Goal: Information Seeking & Learning: Find specific fact

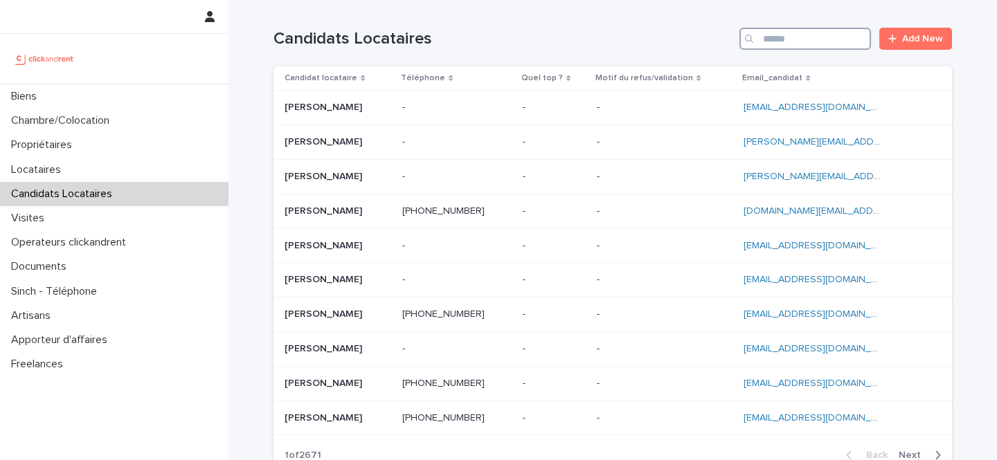
click at [830, 39] on input "Search" at bounding box center [805, 39] width 132 height 22
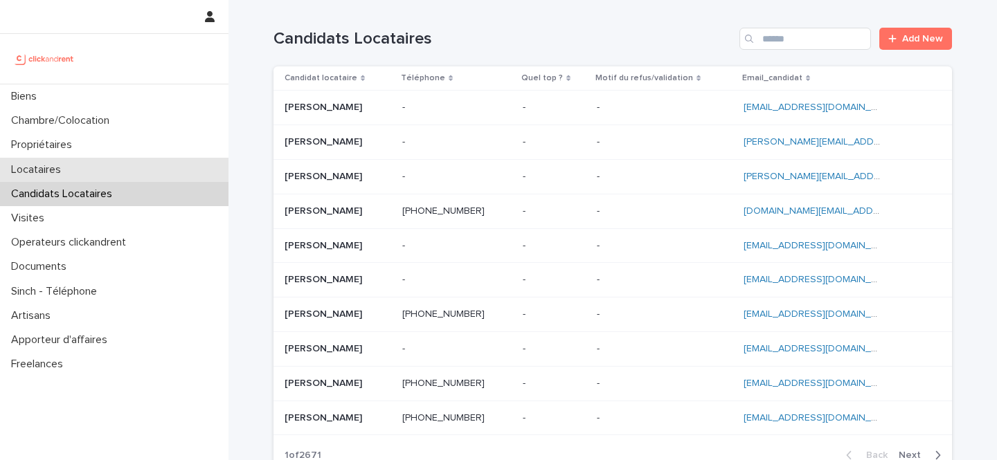
click at [136, 170] on div "Locataires" at bounding box center [114, 170] width 228 height 24
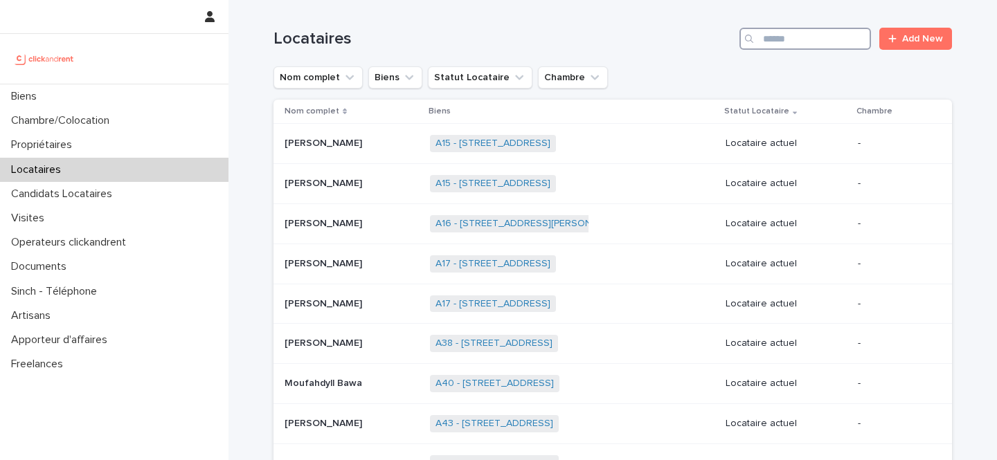
click at [799, 42] on input "Search" at bounding box center [805, 39] width 132 height 22
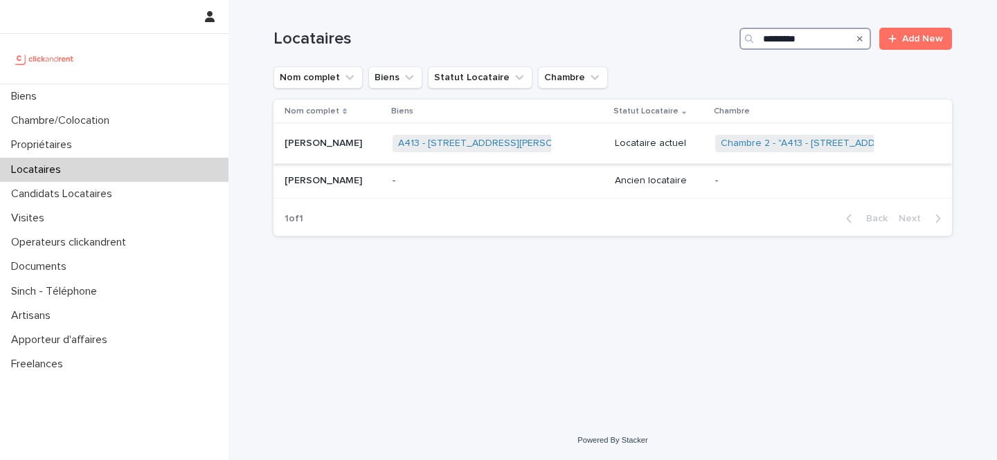
type input "*********"
click at [359, 145] on p at bounding box center [333, 144] width 97 height 12
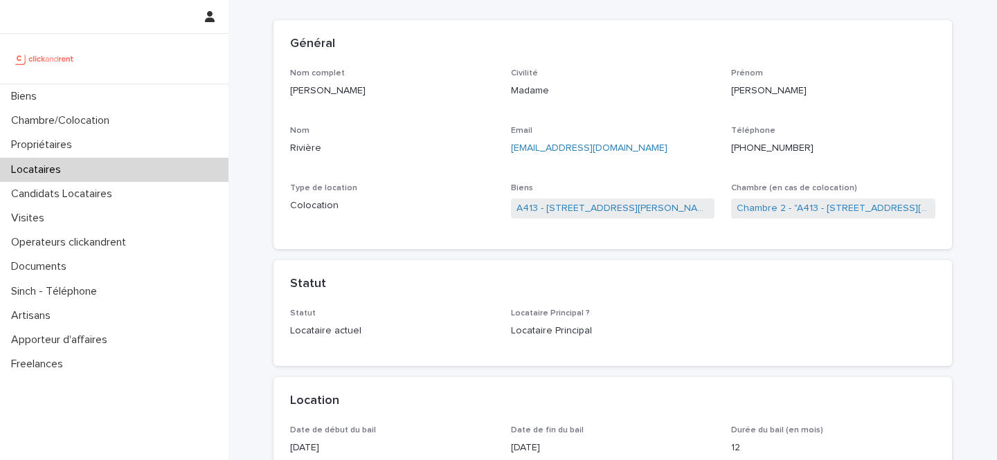
scroll to position [82, 0]
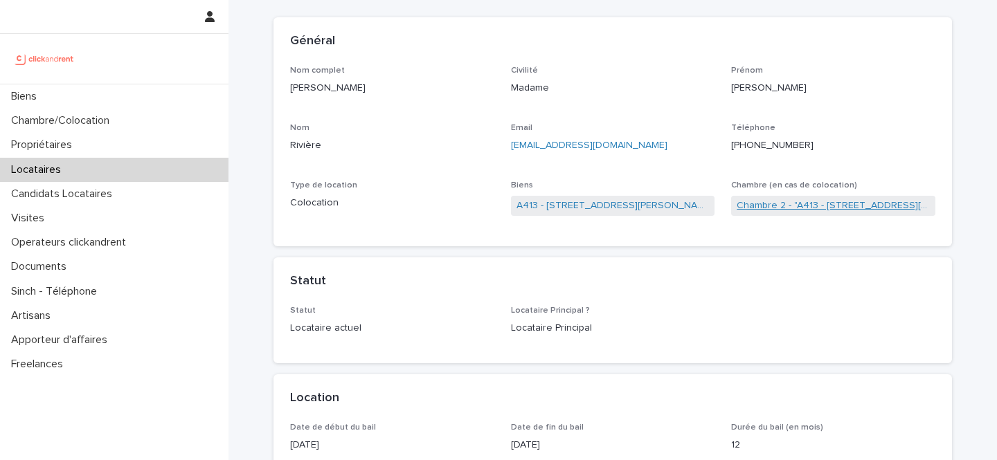
click at [768, 208] on link "Chambre 2 - "A413 - [STREET_ADDRESS][PERSON_NAME]"" at bounding box center [833, 206] width 193 height 15
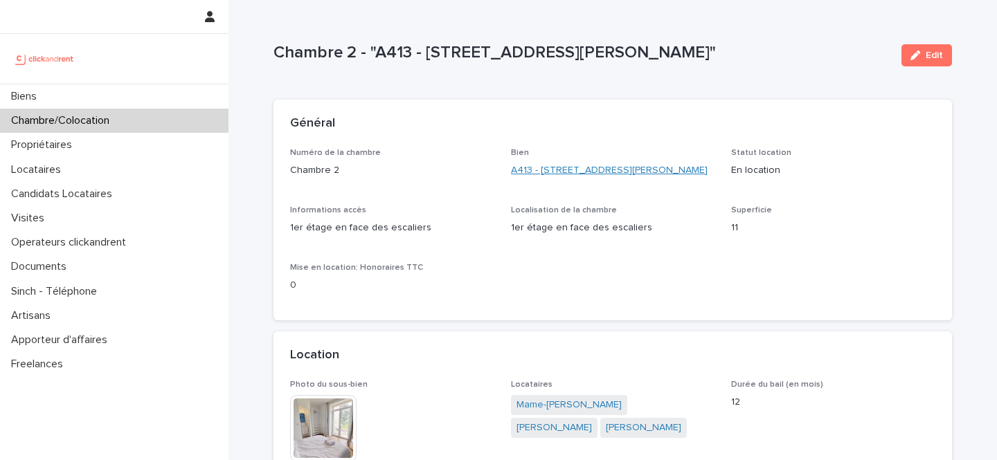
click at [532, 168] on link "A413 - [STREET_ADDRESS][PERSON_NAME]" at bounding box center [609, 170] width 197 height 15
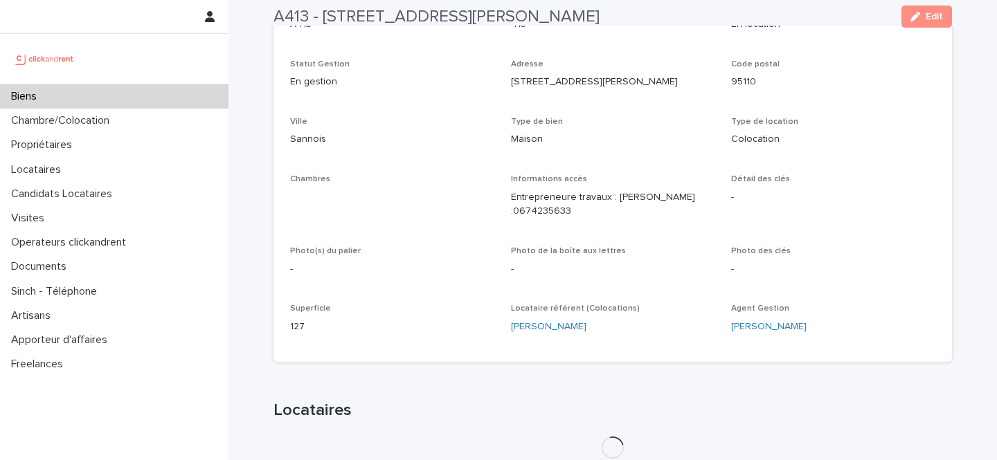
scroll to position [185, 0]
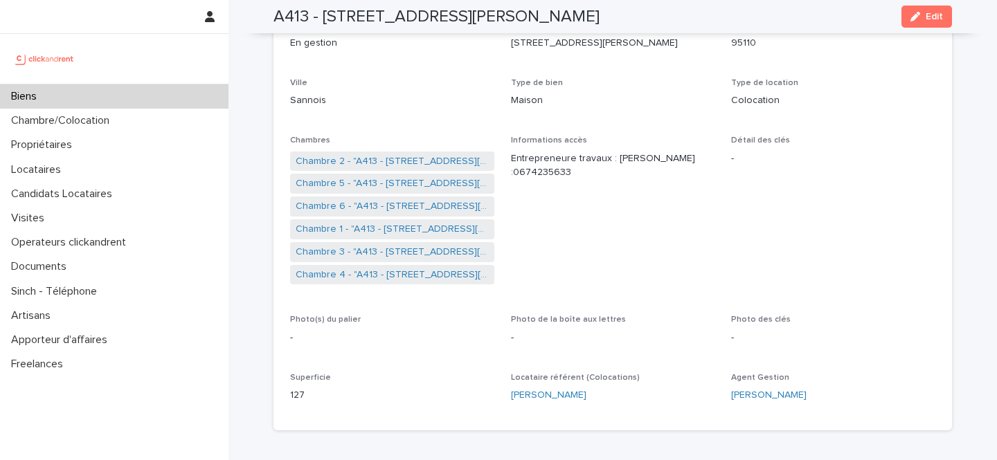
click at [295, 393] on p "127" at bounding box center [392, 395] width 204 height 15
copy p "127"
click at [127, 95] on div "Biens" at bounding box center [114, 96] width 228 height 24
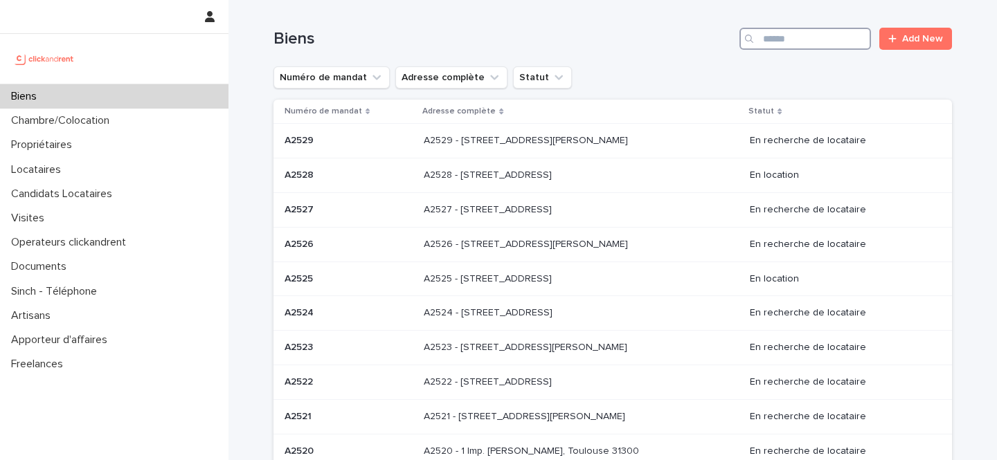
click at [800, 40] on input "Search" at bounding box center [805, 39] width 132 height 22
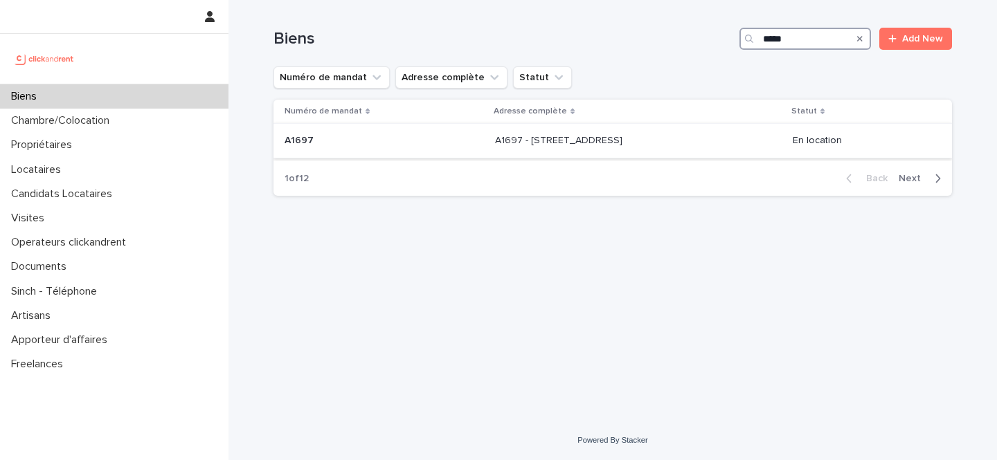
type input "*****"
click at [613, 139] on p "A1697 - [STREET_ADDRESS]" at bounding box center [560, 139] width 130 height 15
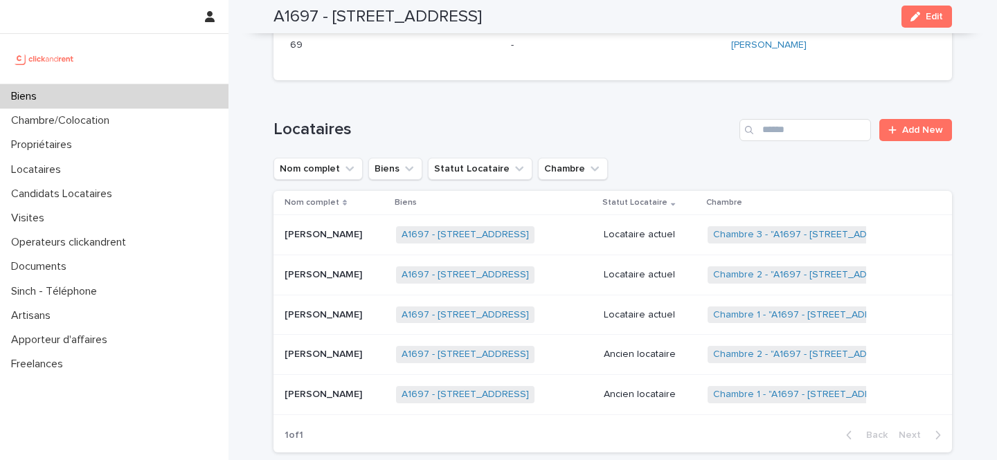
scroll to position [561, 0]
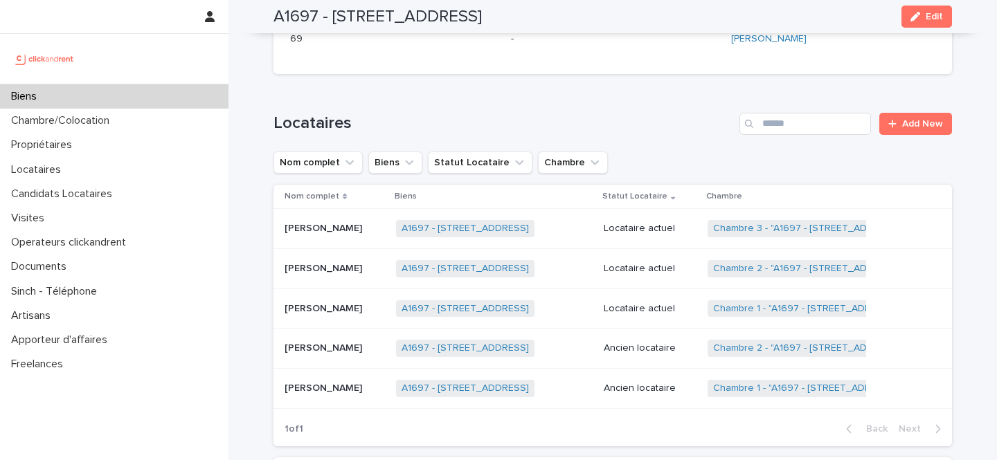
click at [385, 263] on p at bounding box center [335, 269] width 100 height 12
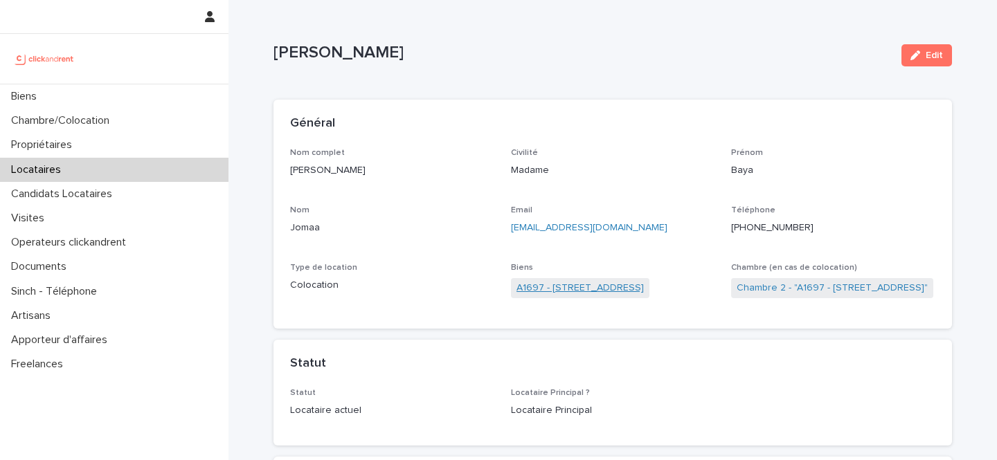
click at [597, 282] on link "A1697 - [STREET_ADDRESS]" at bounding box center [579, 288] width 127 height 15
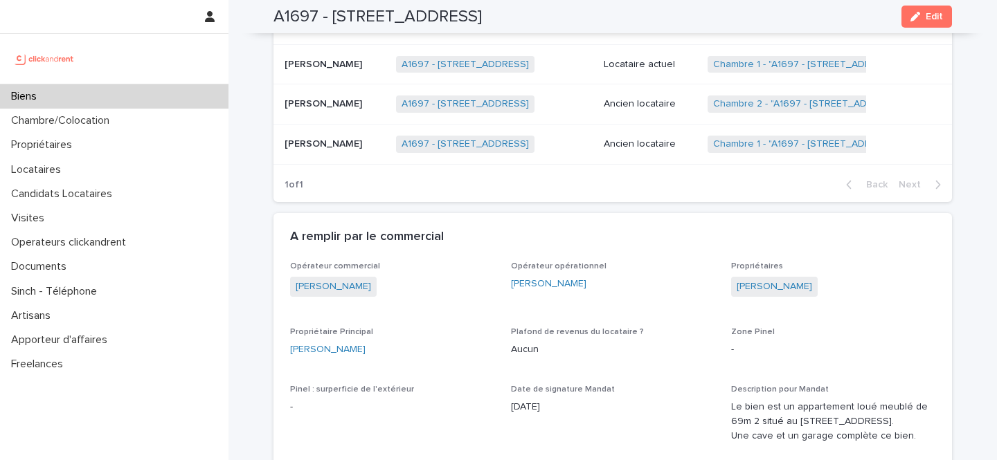
scroll to position [750, 0]
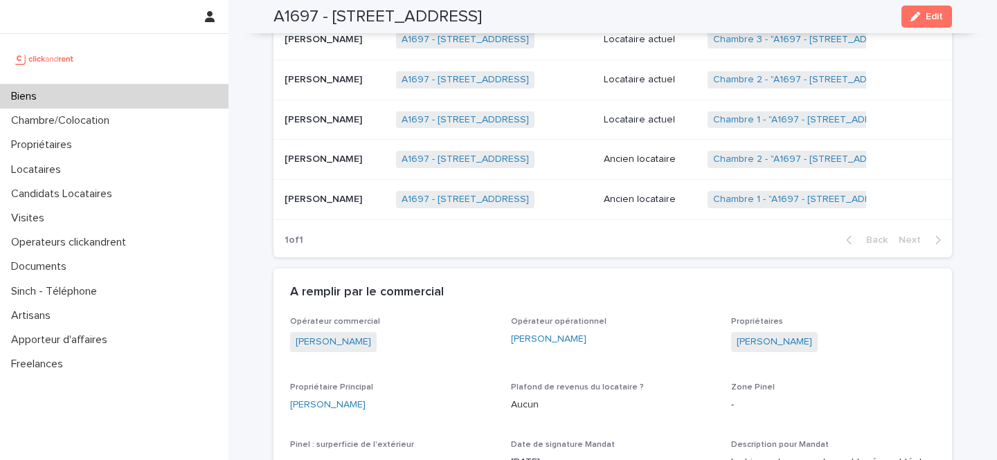
drag, startPoint x: 813, startPoint y: 329, endPoint x: 730, endPoint y: 329, distance: 83.8
copy link "[PERSON_NAME]"
click at [835, 75] on link "Chambre 2 - "A1697 - [STREET_ADDRESS]"" at bounding box center [808, 81] width 191 height 12
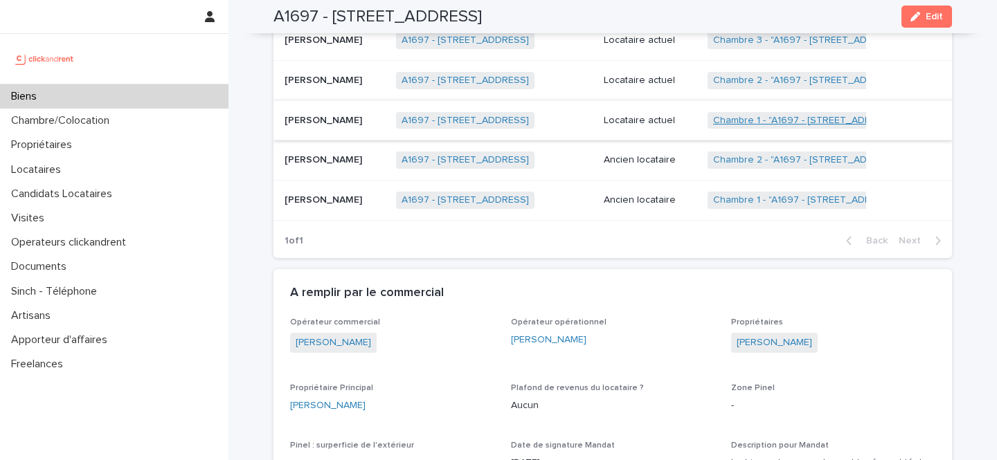
click at [828, 115] on link "Chambre 1 - "A1697 - [STREET_ADDRESS]"" at bounding box center [807, 121] width 189 height 12
drag, startPoint x: 575, startPoint y: 13, endPoint x: 334, endPoint y: 15, distance: 241.6
click at [334, 15] on div "A1697 - [STREET_ADDRESS] Edit" at bounding box center [612, 16] width 678 height 33
copy h2 "[STREET_ADDRESS]"
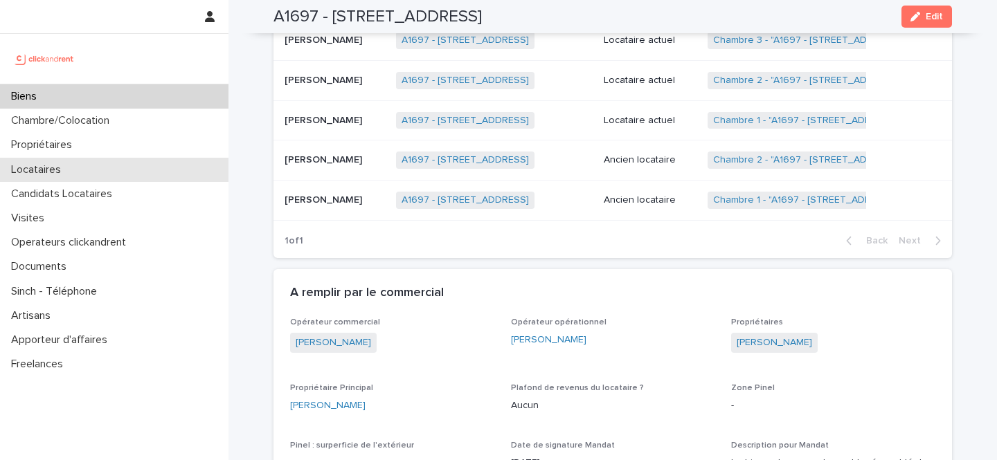
click at [106, 169] on div "Locataires" at bounding box center [114, 170] width 228 height 24
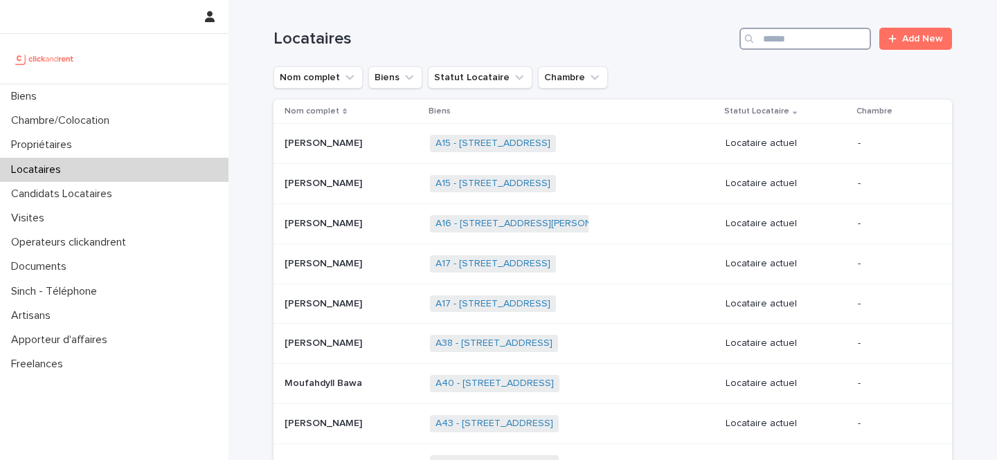
click at [797, 45] on input "Search" at bounding box center [805, 39] width 132 height 22
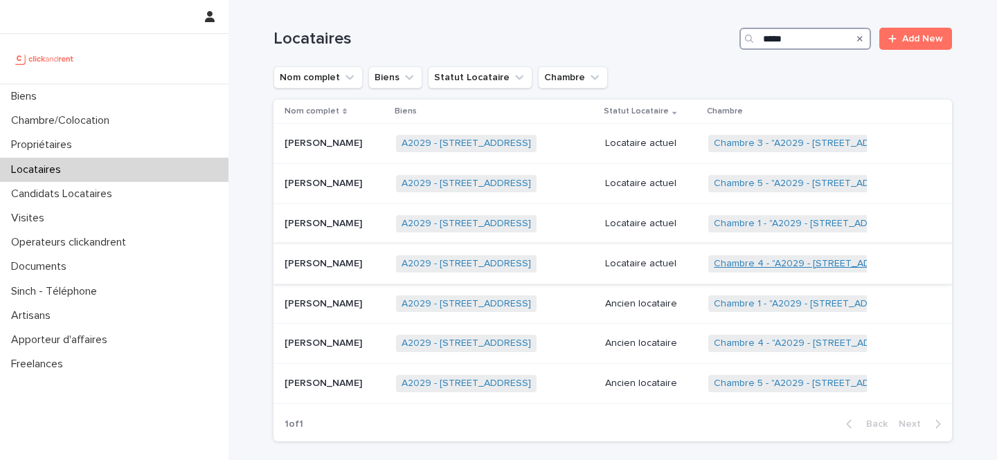
type input "*****"
click at [797, 267] on link "Chambre 4 - "A2029 - [STREET_ADDRESS]"" at bounding box center [811, 264] width 194 height 12
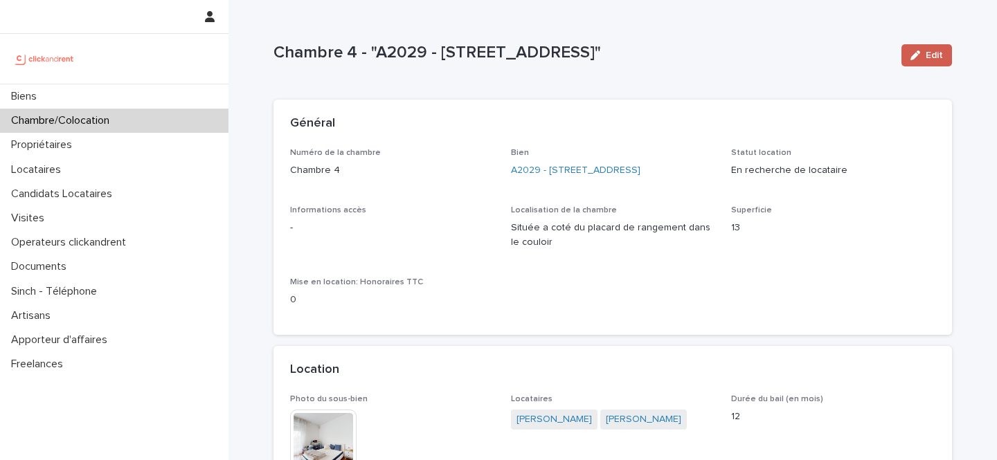
click at [945, 48] on button "Edit" at bounding box center [926, 55] width 51 height 22
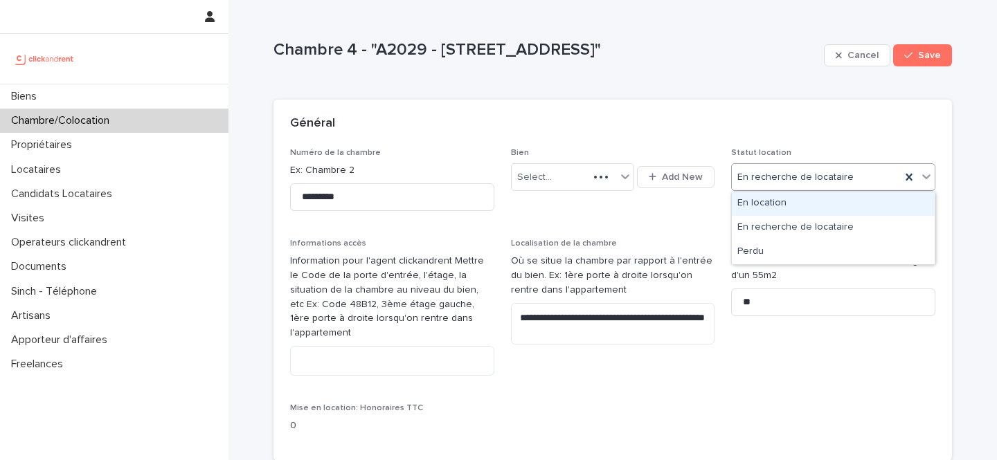
click at [780, 185] on div "En recherche de locataire" at bounding box center [816, 177] width 169 height 23
click at [771, 202] on div "En location" at bounding box center [833, 204] width 203 height 24
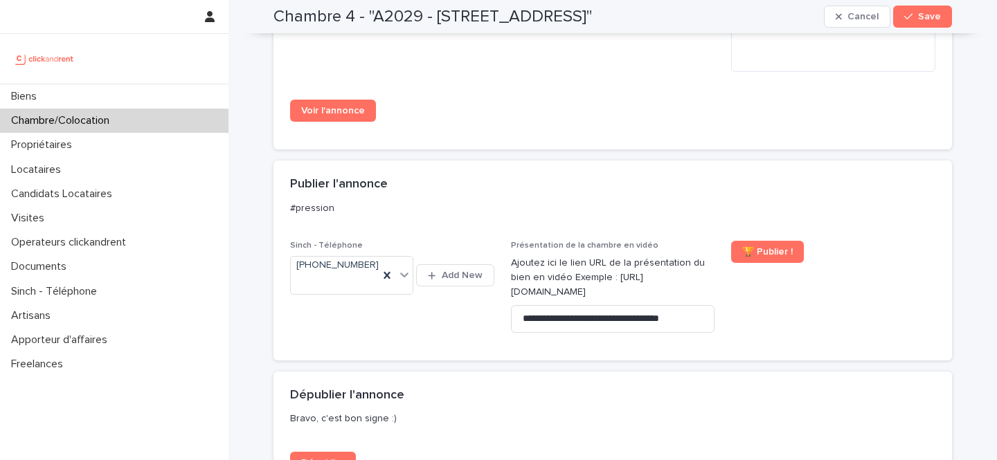
scroll to position [1282, 0]
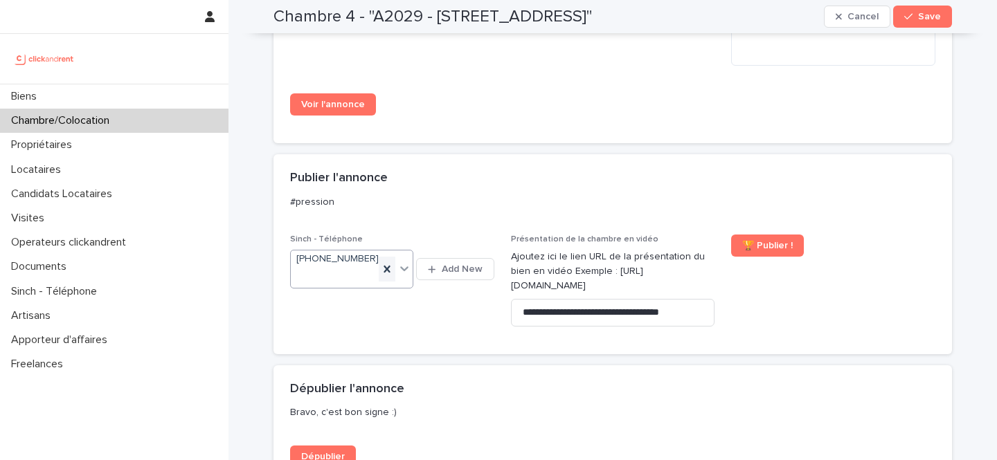
click at [392, 269] on icon at bounding box center [387, 269] width 14 height 14
click at [919, 20] on span "Save" at bounding box center [929, 17] width 23 height 10
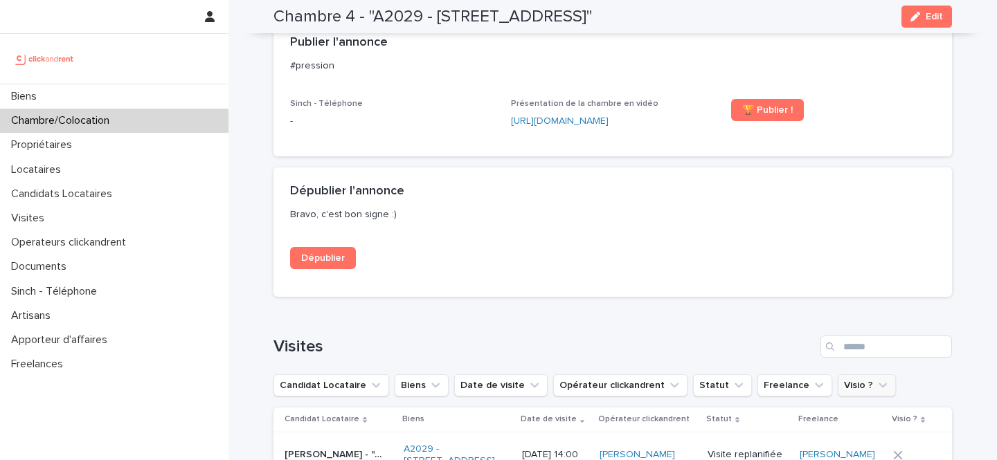
scroll to position [1043, 0]
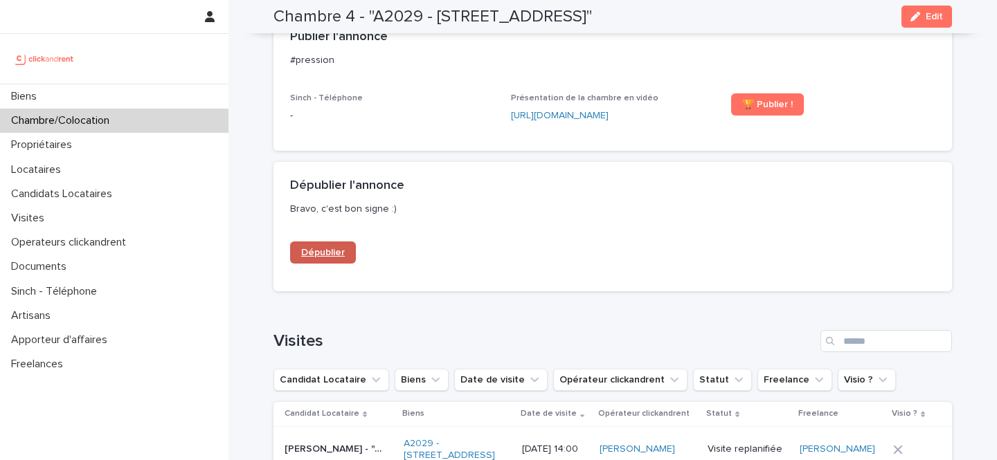
click at [305, 249] on span "Dépublier" at bounding box center [323, 253] width 44 height 10
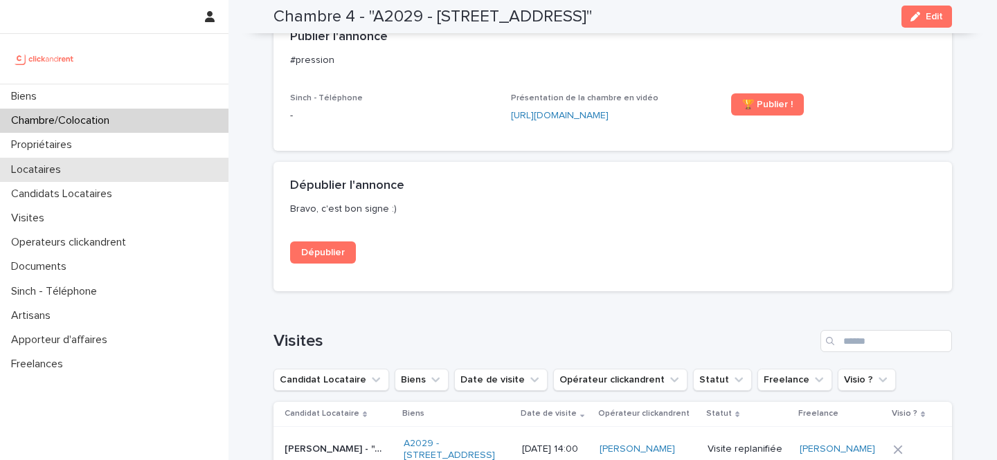
click at [76, 165] on div "Locataires" at bounding box center [114, 170] width 228 height 24
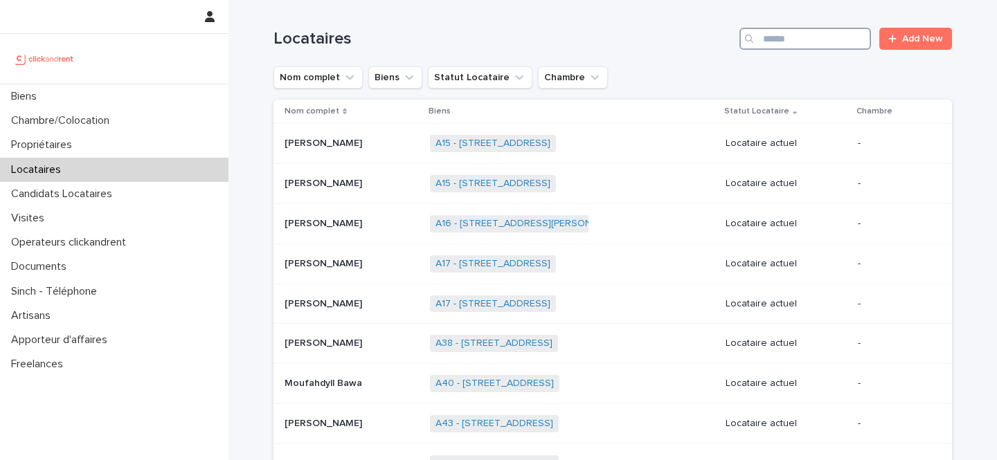
click at [799, 36] on input "Search" at bounding box center [805, 39] width 132 height 22
paste input "**********"
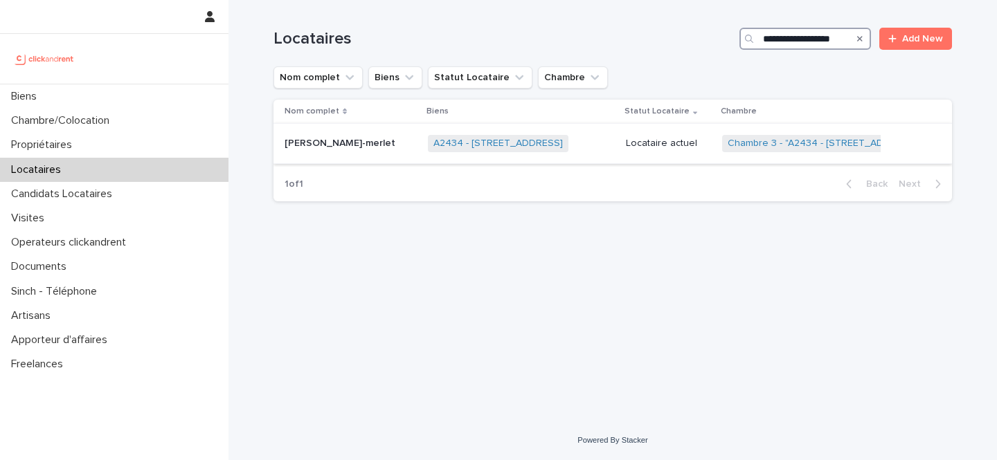
type input "**********"
click at [640, 140] on p "Locataire actuel" at bounding box center [668, 144] width 85 height 12
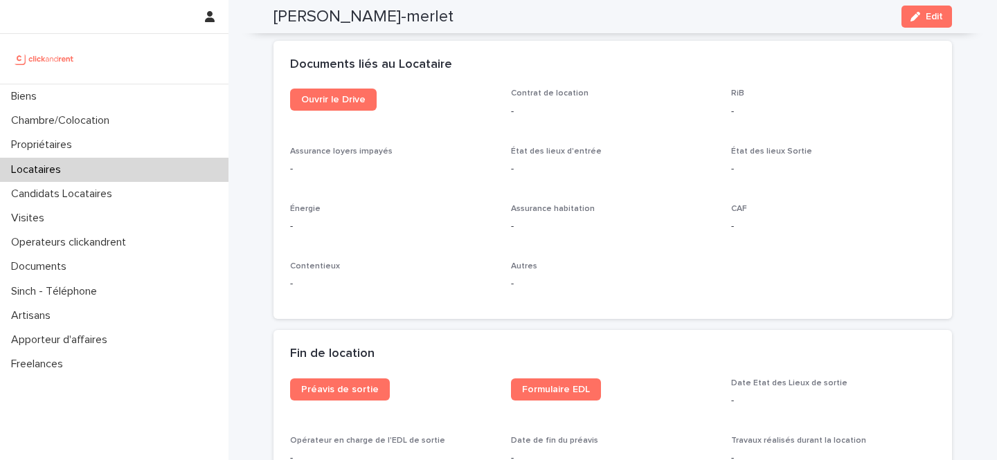
scroll to position [1428, 0]
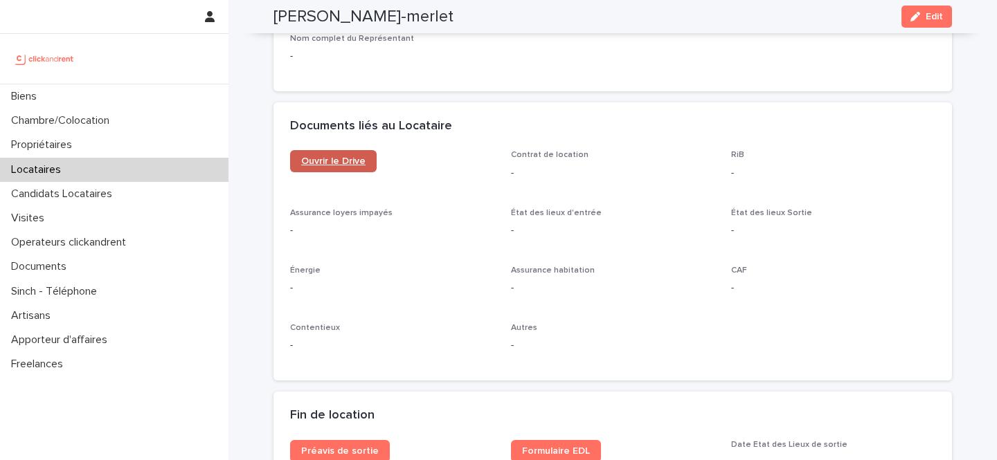
click at [319, 163] on span "Ouvrir le Drive" at bounding box center [333, 161] width 64 height 10
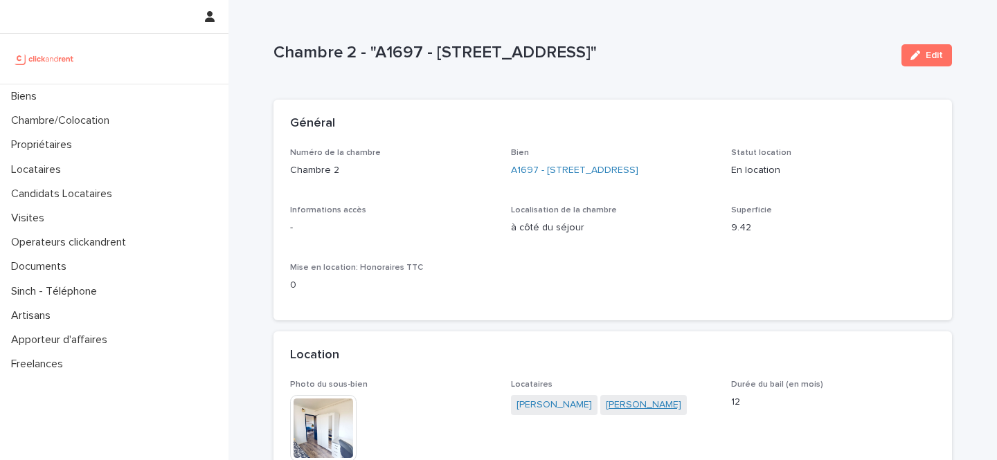
click at [614, 404] on link "[PERSON_NAME]" at bounding box center [643, 405] width 75 height 15
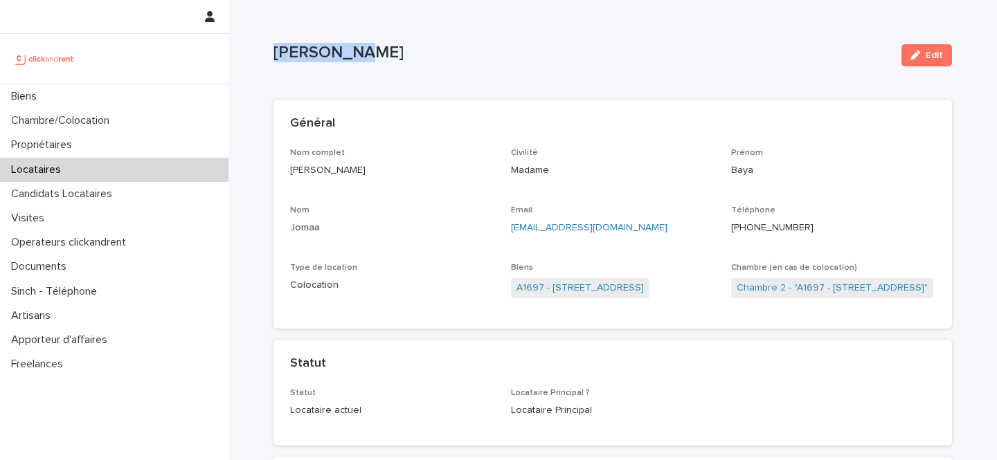
drag, startPoint x: 378, startPoint y: 54, endPoint x: 276, endPoint y: 54, distance: 101.8
click at [276, 54] on p "[PERSON_NAME]" at bounding box center [581, 53] width 617 height 20
copy p "[PERSON_NAME]"
drag, startPoint x: 816, startPoint y: 230, endPoint x: 744, endPoint y: 231, distance: 72.0
click at [744, 231] on p "[PHONE_NUMBER]" at bounding box center [833, 228] width 204 height 15
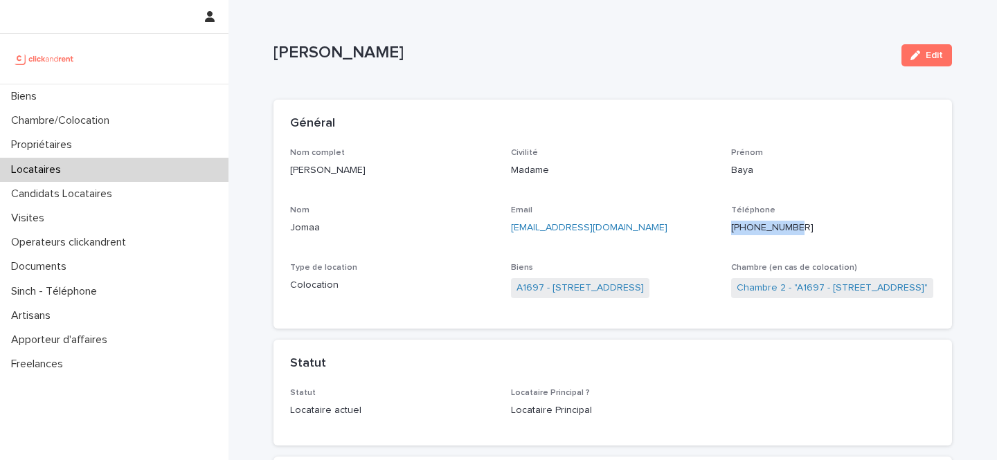
copy ringoverc2c-number-84e06f14122c "[PHONE_NUMBER]"
